Goal: Task Accomplishment & Management: Manage account settings

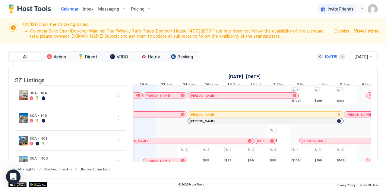
scroll to position [0, 335]
click at [372, 9] on img "User profile" at bounding box center [373, 9] width 10 height 10
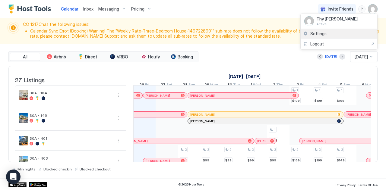
click at [317, 32] on span "Settings" at bounding box center [318, 33] width 16 height 5
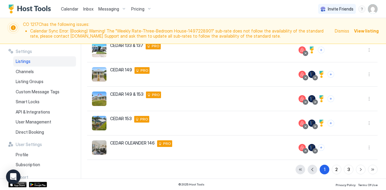
scroll to position [187, 0]
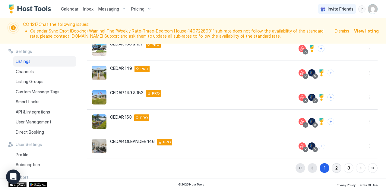
click at [335, 167] on div "2" at bounding box center [336, 168] width 2 height 6
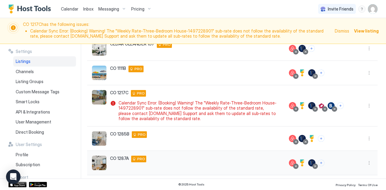
scroll to position [204, 0]
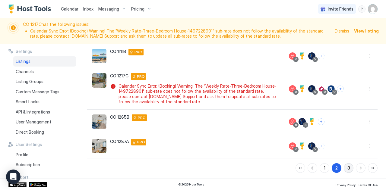
click at [348, 165] on div "3" at bounding box center [349, 168] width 3 height 6
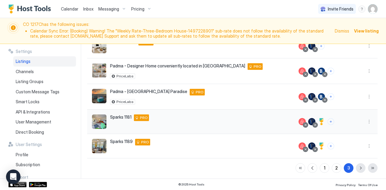
scroll to position [86, 0]
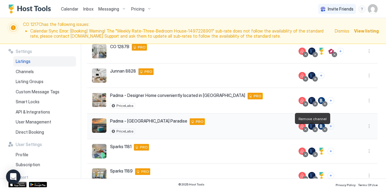
click at [314, 128] on div at bounding box center [315, 129] width 3 height 3
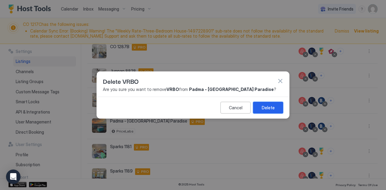
click at [264, 106] on div "Delete" at bounding box center [268, 108] width 13 height 6
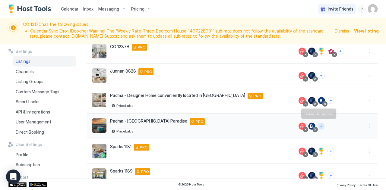
click at [318, 124] on button "Connect channels" at bounding box center [321, 126] width 7 height 7
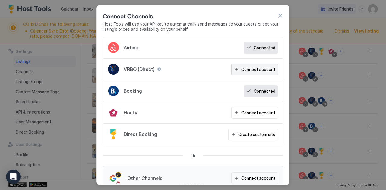
click at [257, 69] on div "Connect account" at bounding box center [258, 69] width 34 height 6
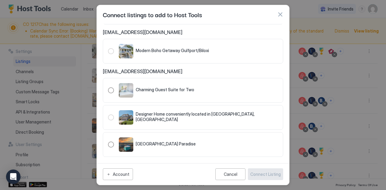
scroll to position [307, 0]
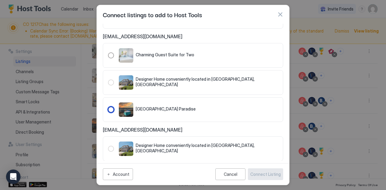
click at [112, 108] on div "321.4458862.5033030" at bounding box center [111, 110] width 6 height 6
click at [273, 173] on div "Connect Listing" at bounding box center [265, 174] width 30 height 6
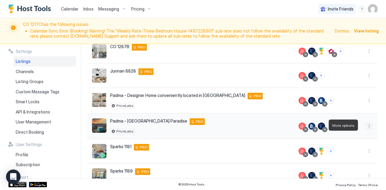
click at [366, 125] on button "More options" at bounding box center [369, 126] width 7 height 7
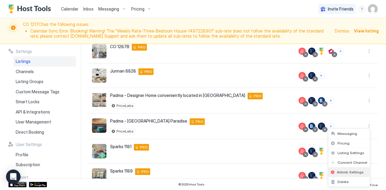
click at [340, 168] on div "Airbnb Settings" at bounding box center [349, 173] width 41 height 10
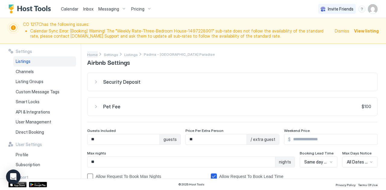
click at [91, 55] on span "Home" at bounding box center [92, 54] width 11 height 5
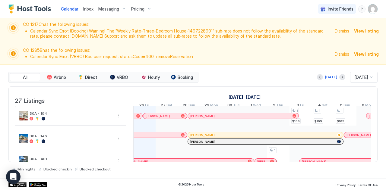
scroll to position [0, 335]
